Goal: Task Accomplishment & Management: Complete application form

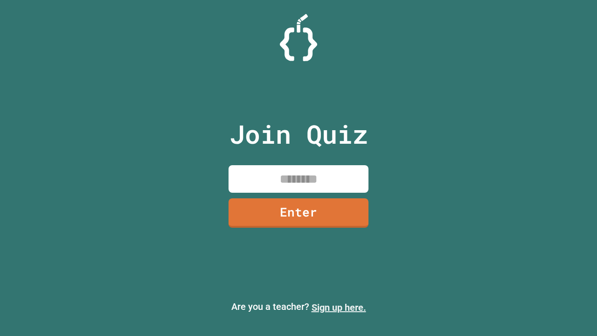
click at [338, 307] on link "Sign up here." at bounding box center [338, 307] width 55 height 11
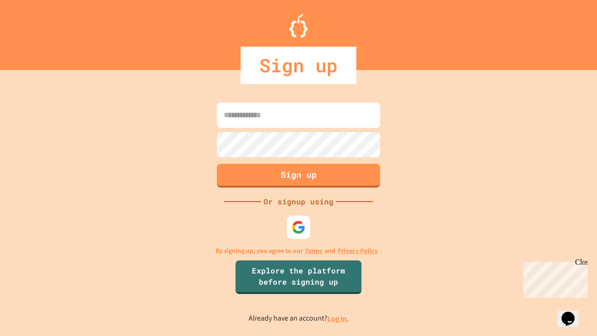
click at [338, 318] on link "Log in." at bounding box center [337, 318] width 21 height 10
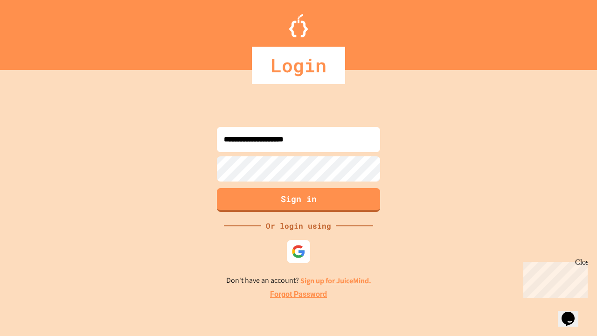
type input "**********"
